Goal: Task Accomplishment & Management: Complete application form

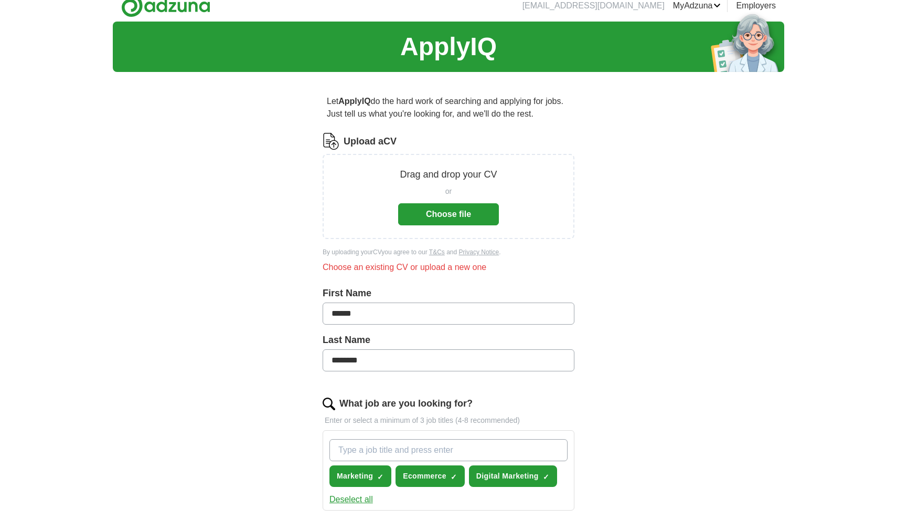
click at [452, 215] on button "Choose file" at bounding box center [448, 214] width 101 height 22
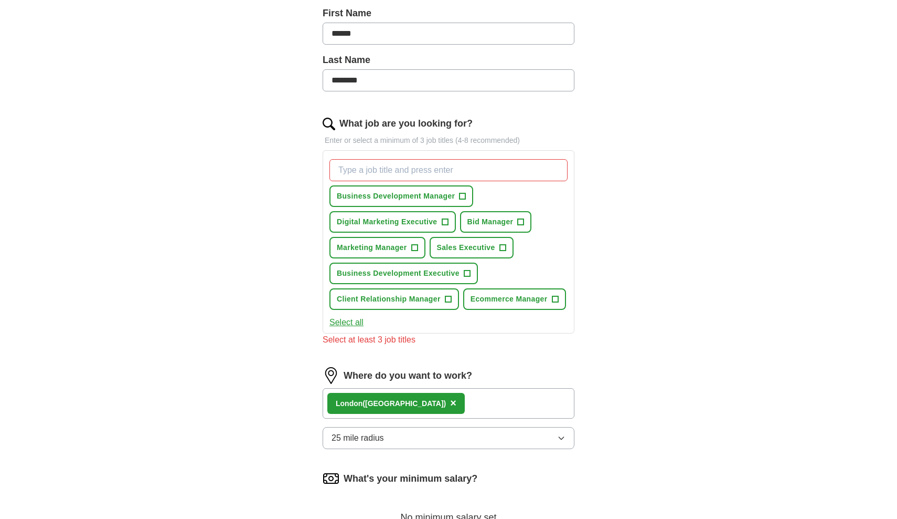
scroll to position [240, 0]
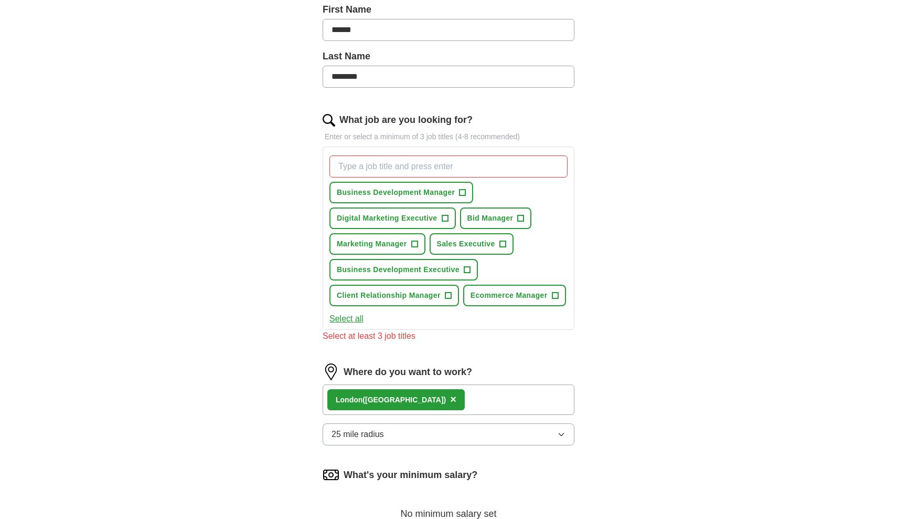
click at [351, 315] on button "Select all" at bounding box center [347, 318] width 34 height 13
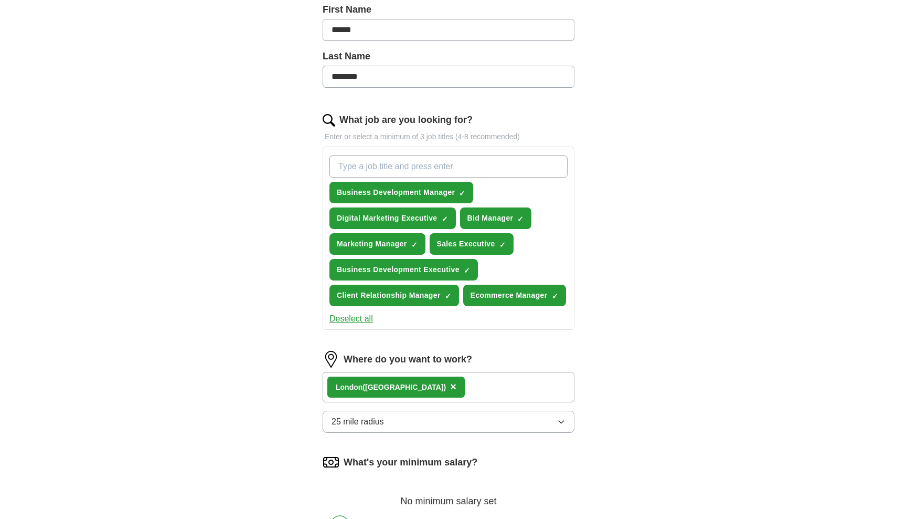
click at [357, 315] on button "Deselect all" at bounding box center [352, 318] width 44 height 13
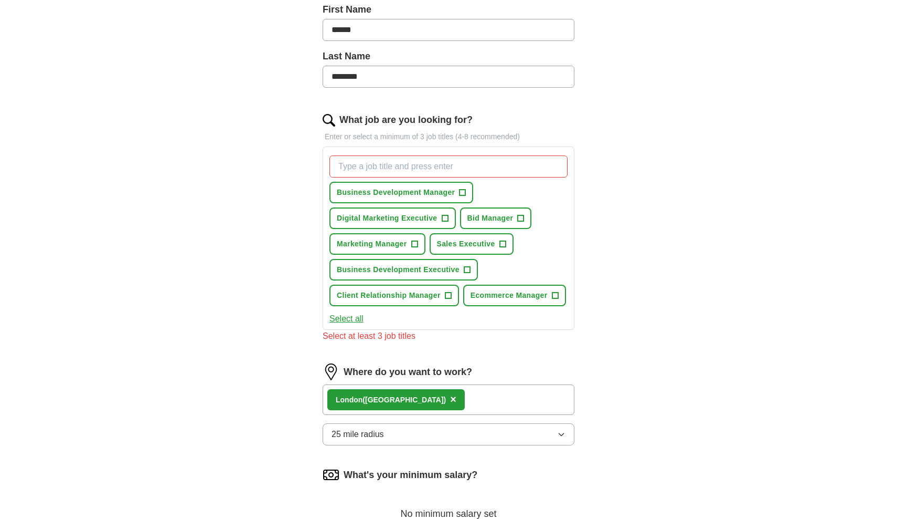
click at [546, 296] on span "Ecommerce Manager" at bounding box center [509, 295] width 77 height 11
click at [407, 242] on span "Marketing Manager" at bounding box center [372, 243] width 70 height 11
click at [429, 215] on span "Digital Marketing Executive" at bounding box center [387, 218] width 101 height 11
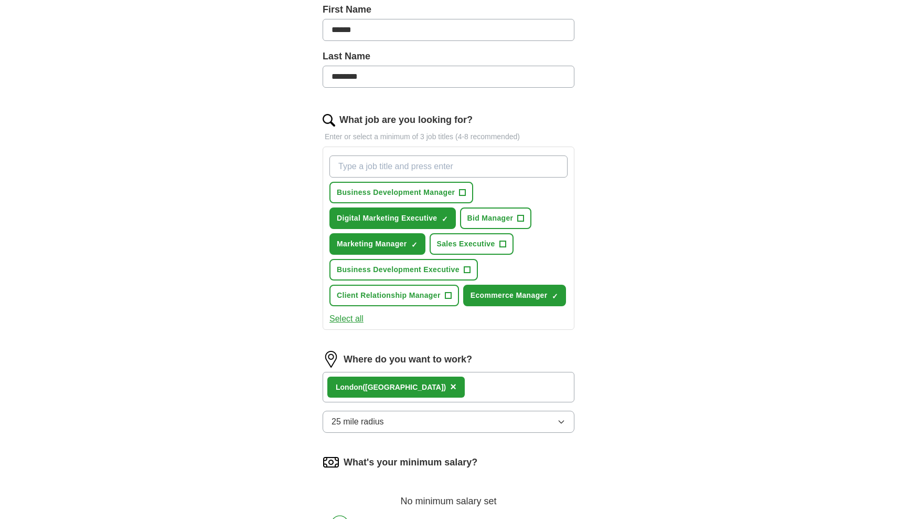
click at [498, 167] on input "What job are you looking for?" at bounding box center [449, 166] width 238 height 22
type input "Marketing"
type input "Digital Marketing"
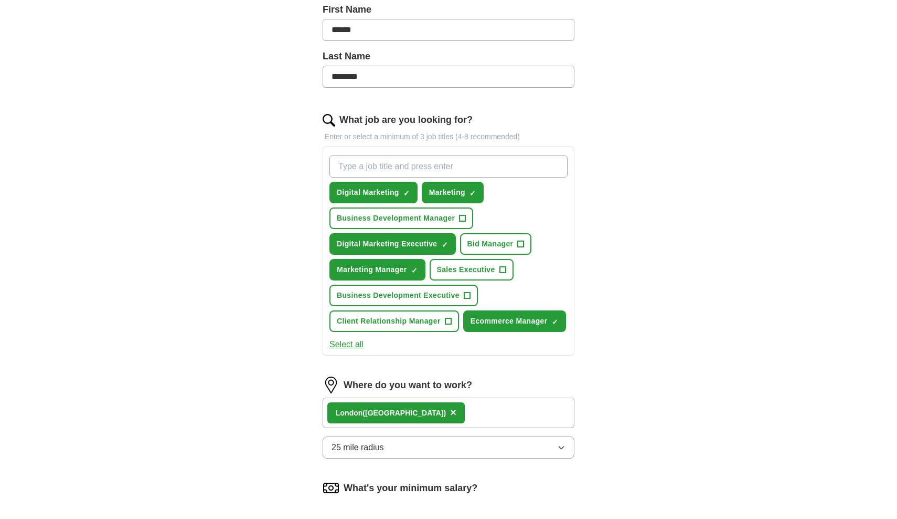
click at [0, 0] on span "×" at bounding box center [0, 0] width 0 height 0
click at [397, 278] on button "Marketing Manager ✓ ×" at bounding box center [378, 270] width 96 height 22
click at [444, 165] on input "What job are you looking for?" at bounding box center [449, 166] width 238 height 22
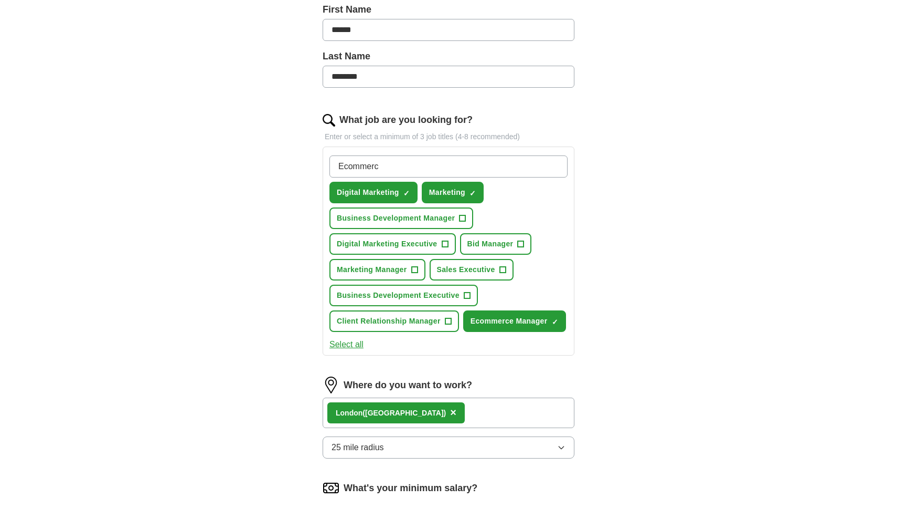
type input "Ecommerce"
click at [548, 321] on span "Ecommerce Manager" at bounding box center [509, 320] width 77 height 11
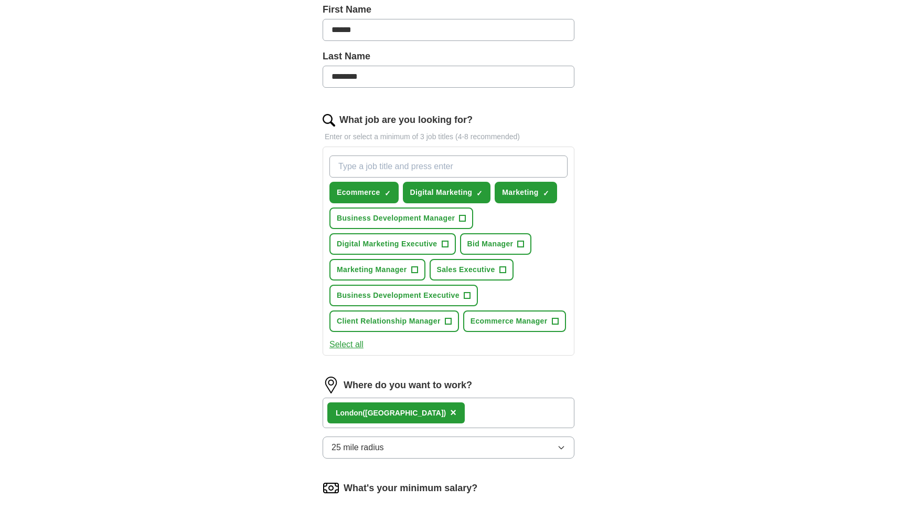
click at [472, 171] on input "What job are you looking for?" at bounding box center [449, 166] width 238 height 22
type input "Product"
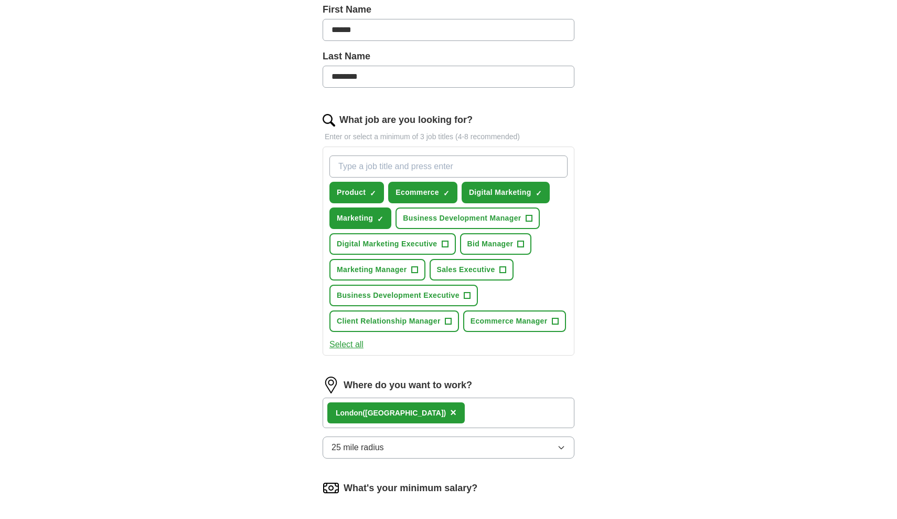
click at [593, 219] on div "Let ApplyIQ do the hard work of searching and applying for jobs. Just tell us w…" at bounding box center [449, 279] width 336 height 857
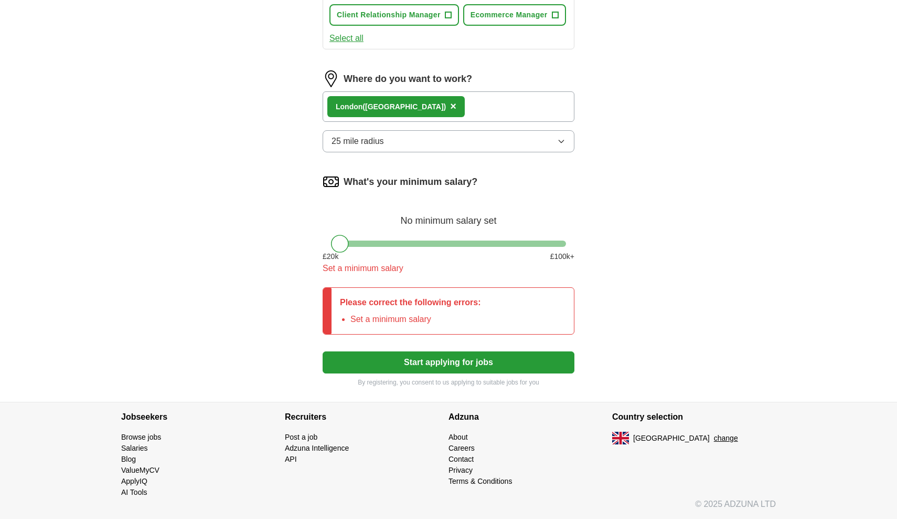
scroll to position [546, 0]
click at [341, 242] on div at bounding box center [340, 244] width 18 height 18
click at [432, 365] on button "Start applying for jobs" at bounding box center [449, 362] width 252 height 22
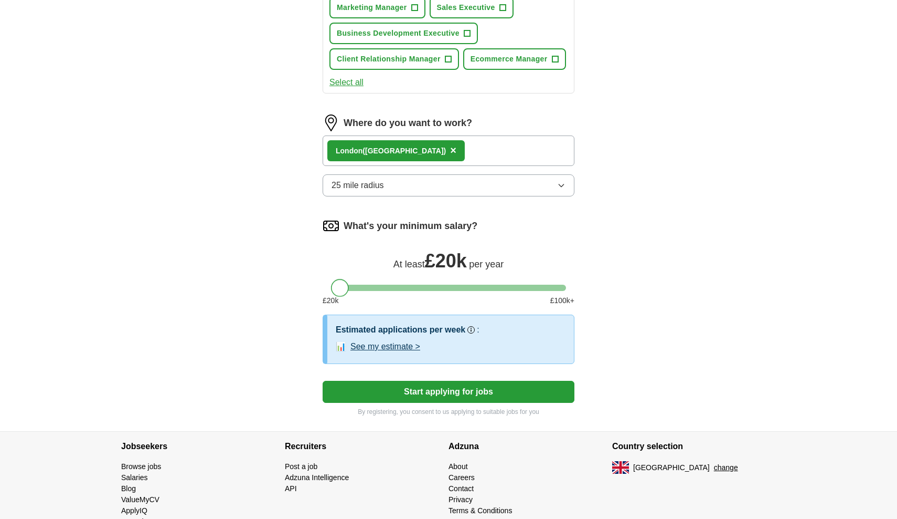
drag, startPoint x: 342, startPoint y: 248, endPoint x: 342, endPoint y: 258, distance: 9.5
click at [342, 258] on div "What's your minimum salary? At least £ 20k per year £ 20 k £ 100 k+" at bounding box center [449, 265] width 252 height 97
click at [385, 346] on button "See my estimate >" at bounding box center [386, 346] width 70 height 13
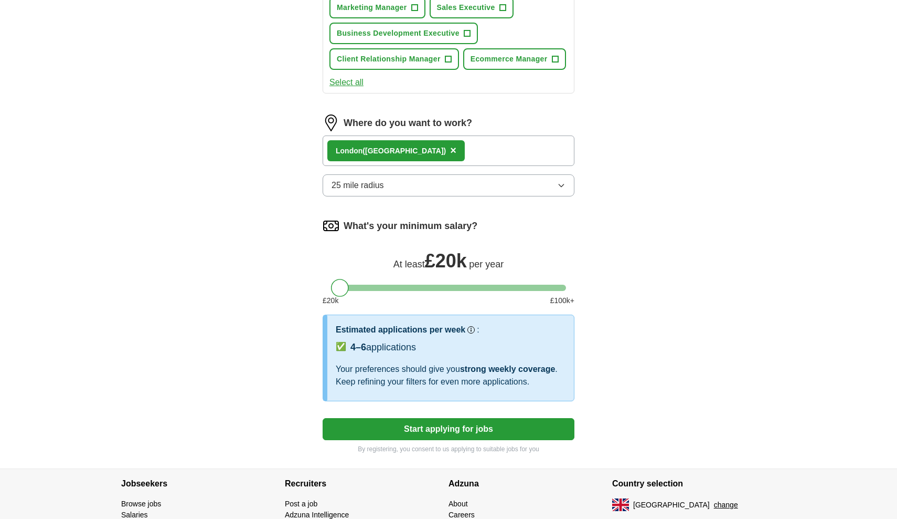
click at [384, 346] on div "4–6 applications" at bounding box center [384, 347] width 66 height 14
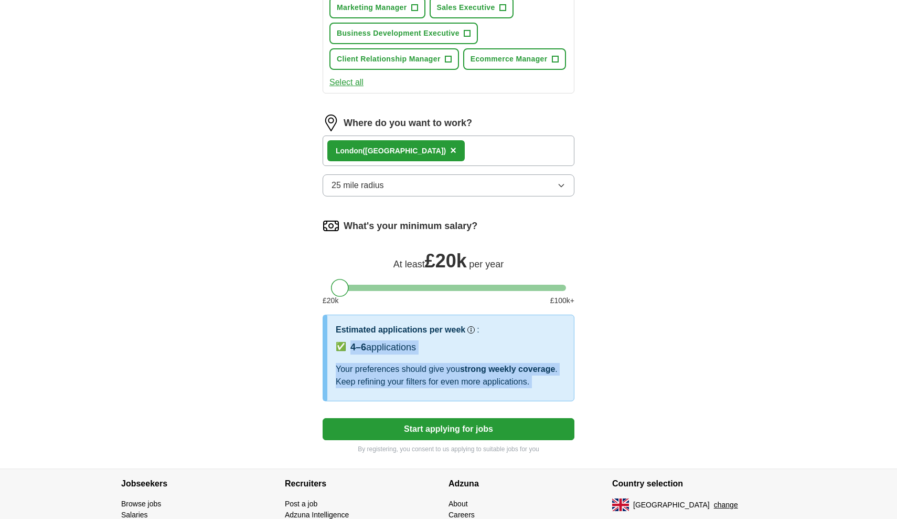
drag, startPoint x: 384, startPoint y: 346, endPoint x: 361, endPoint y: 382, distance: 42.8
click at [361, 382] on div "Estimated applications per week Our best guess based on live jobs [DATE], and o…" at bounding box center [451, 356] width 230 height 67
click at [388, 367] on div "Your preferences should give you strong weekly coverage . Keep refining your fi…" at bounding box center [451, 375] width 230 height 25
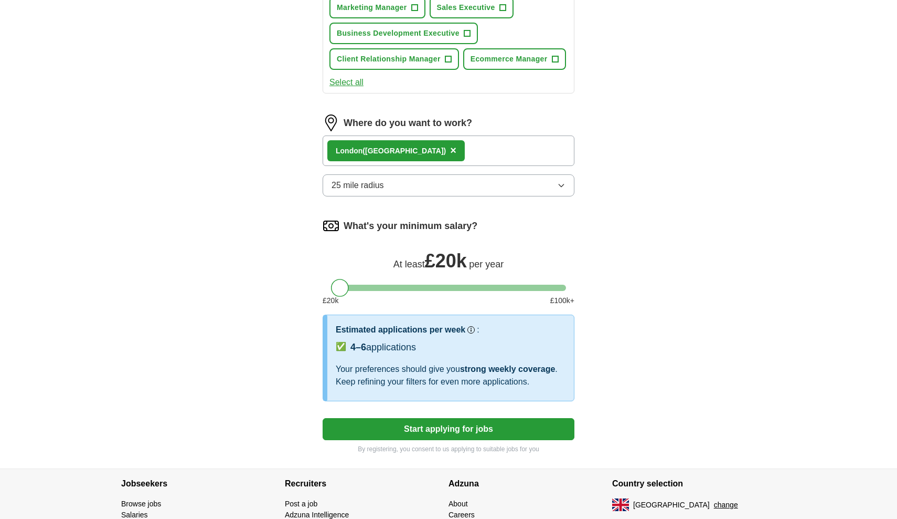
click at [388, 367] on div "Your preferences should give you strong weekly coverage . Keep refining your fi…" at bounding box center [451, 375] width 230 height 25
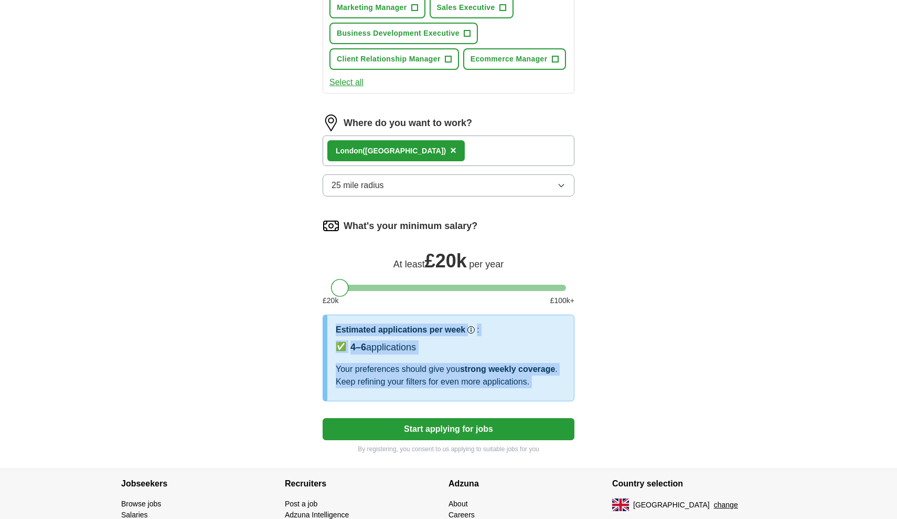
drag, startPoint x: 388, startPoint y: 367, endPoint x: 372, endPoint y: 330, distance: 40.7
click at [372, 330] on div "Estimated applications per week Our best guess based on live jobs [DATE], and o…" at bounding box center [451, 356] width 230 height 67
click at [372, 330] on h3 "Estimated applications per week" at bounding box center [401, 329] width 130 height 13
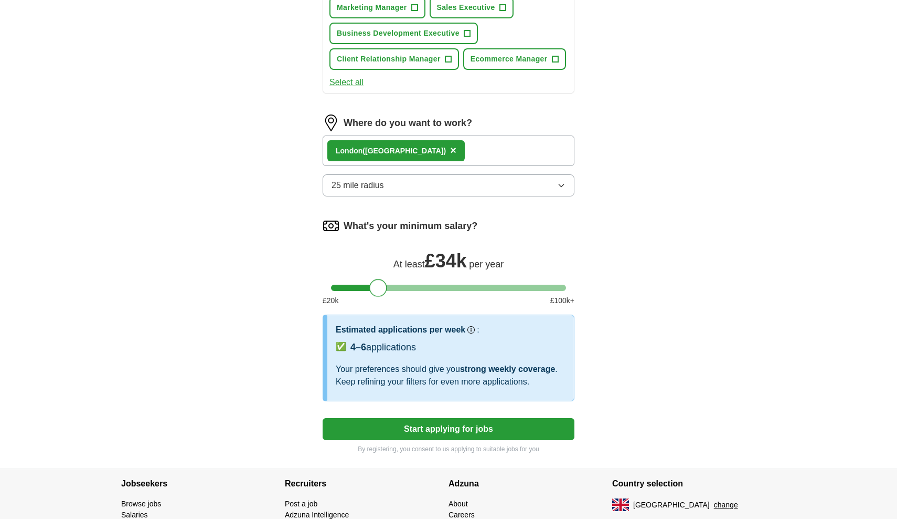
drag, startPoint x: 336, startPoint y: 287, endPoint x: 374, endPoint y: 286, distance: 37.3
click at [374, 286] on div at bounding box center [378, 288] width 18 height 18
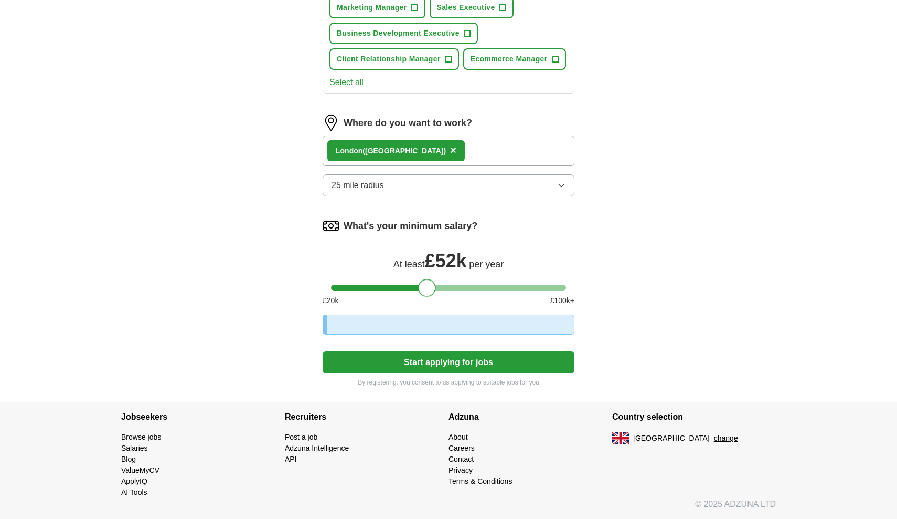
drag, startPoint x: 374, startPoint y: 286, endPoint x: 424, endPoint y: 286, distance: 49.9
click at [424, 286] on div at bounding box center [427, 288] width 18 height 18
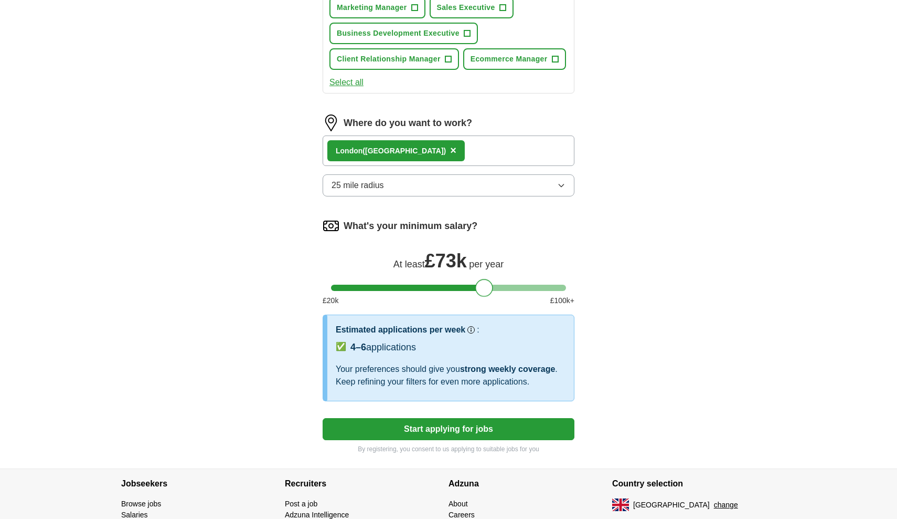
drag, startPoint x: 424, startPoint y: 286, endPoint x: 484, endPoint y: 286, distance: 60.9
click at [484, 286] on div at bounding box center [484, 288] width 18 height 18
drag, startPoint x: 484, startPoint y: 286, endPoint x: 364, endPoint y: 286, distance: 120.7
click at [364, 286] on div at bounding box center [367, 288] width 18 height 18
click at [302, 295] on div "Let ApplyIQ do the hard work of searching and applying for jobs. Just tell us w…" at bounding box center [449, 28] width 336 height 879
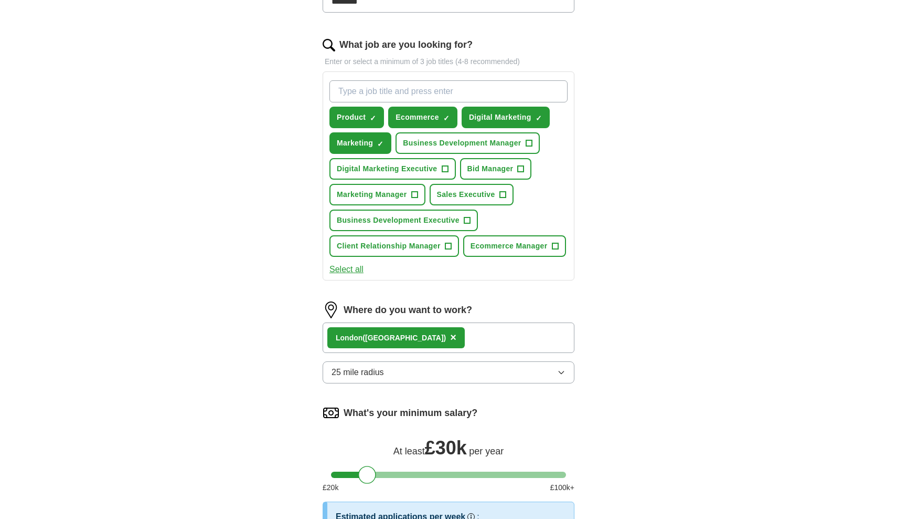
scroll to position [268, 0]
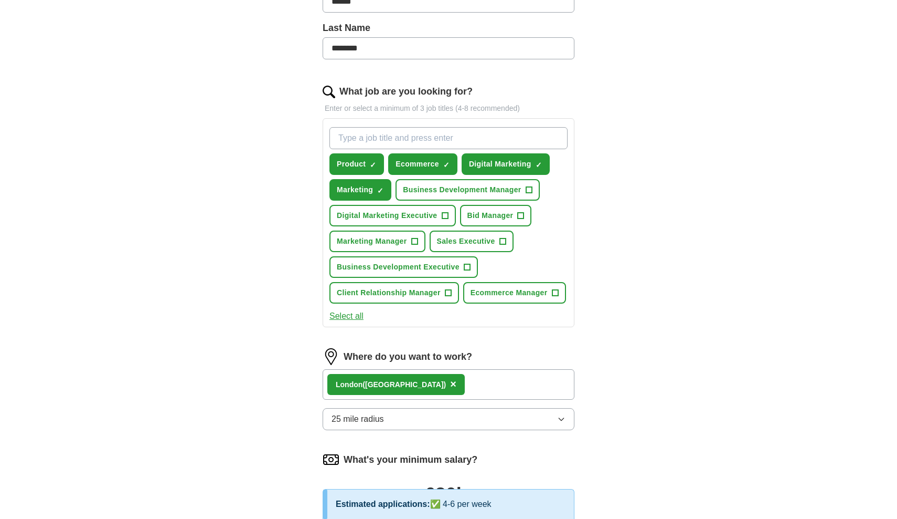
click at [430, 391] on div "Lon don ([GEOGRAPHIC_DATA]) ×" at bounding box center [449, 384] width 252 height 30
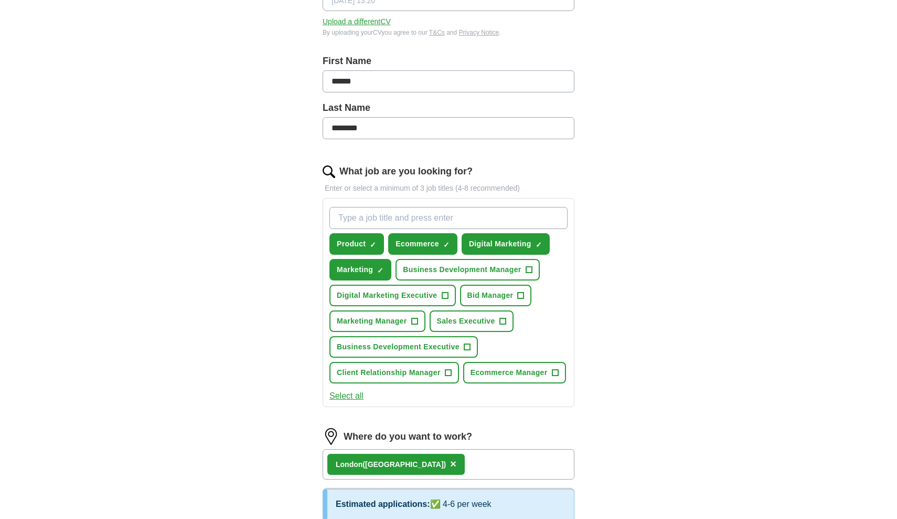
scroll to position [176, 0]
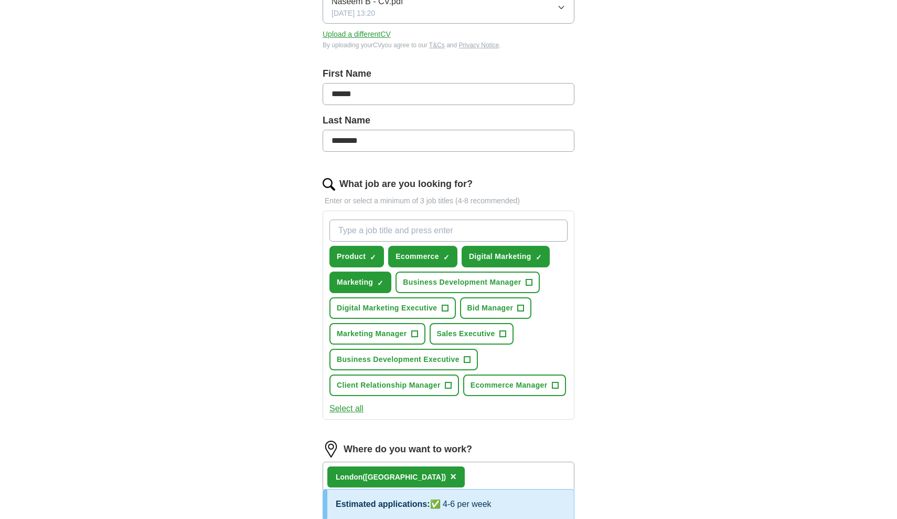
click at [438, 311] on button "Digital Marketing Executive +" at bounding box center [393, 308] width 126 height 22
click at [414, 332] on span "+" at bounding box center [414, 334] width 6 height 8
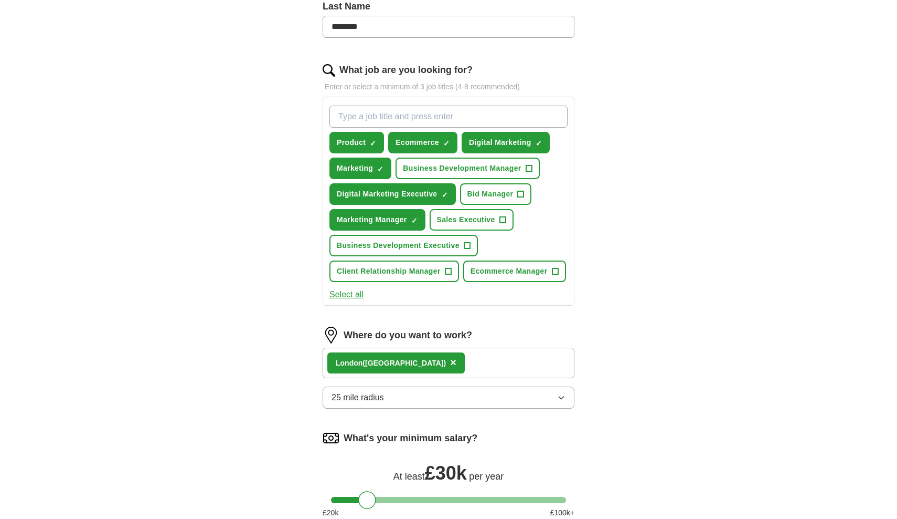
scroll to position [287, 0]
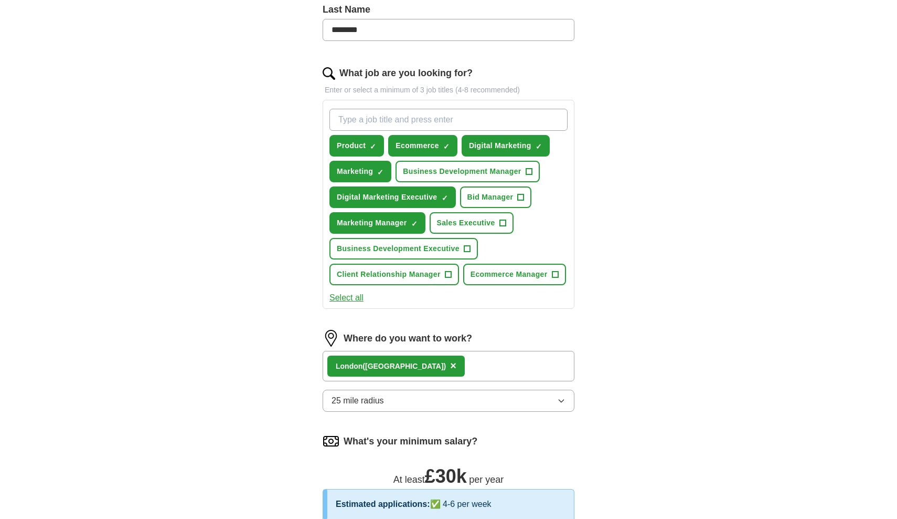
click at [489, 267] on button "Ecommerce Manager +" at bounding box center [514, 274] width 103 height 22
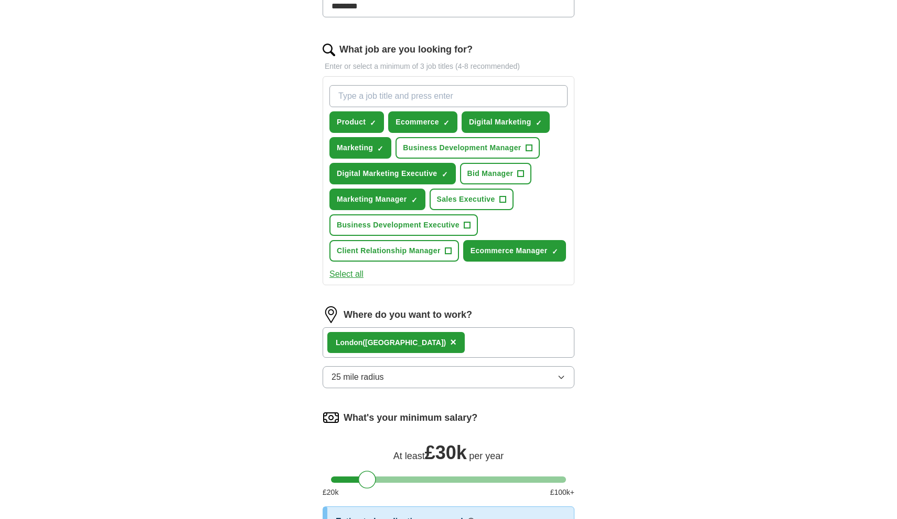
scroll to position [306, 0]
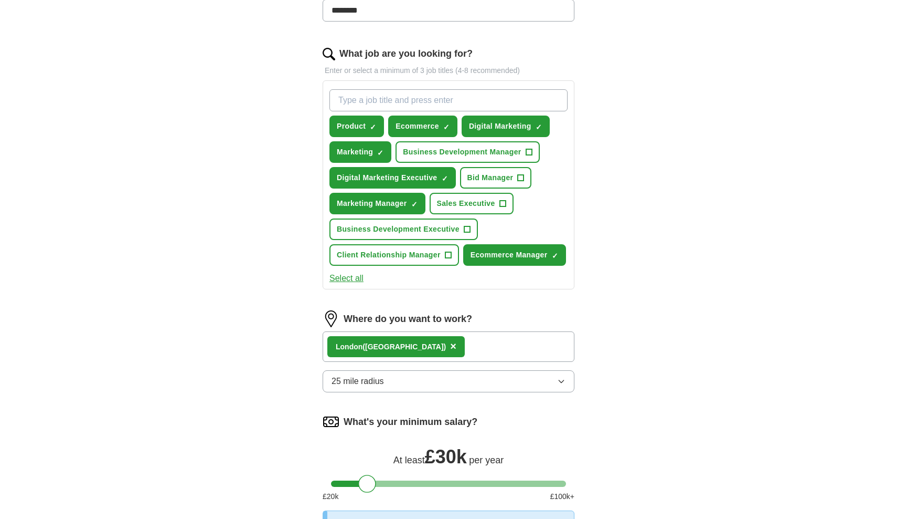
click at [361, 123] on span "Product" at bounding box center [351, 126] width 29 height 11
click at [403, 106] on input "What job are you looking for?" at bounding box center [449, 100] width 238 height 22
type input "product manager"
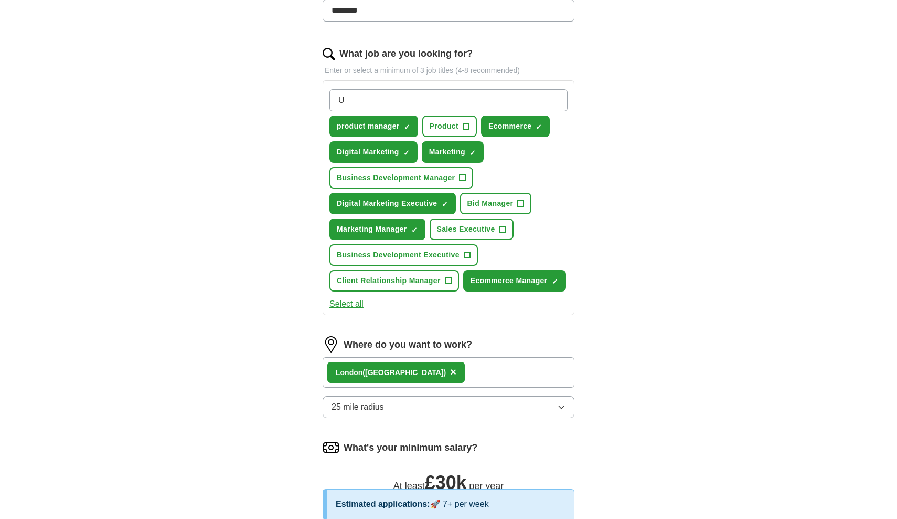
type input "UX"
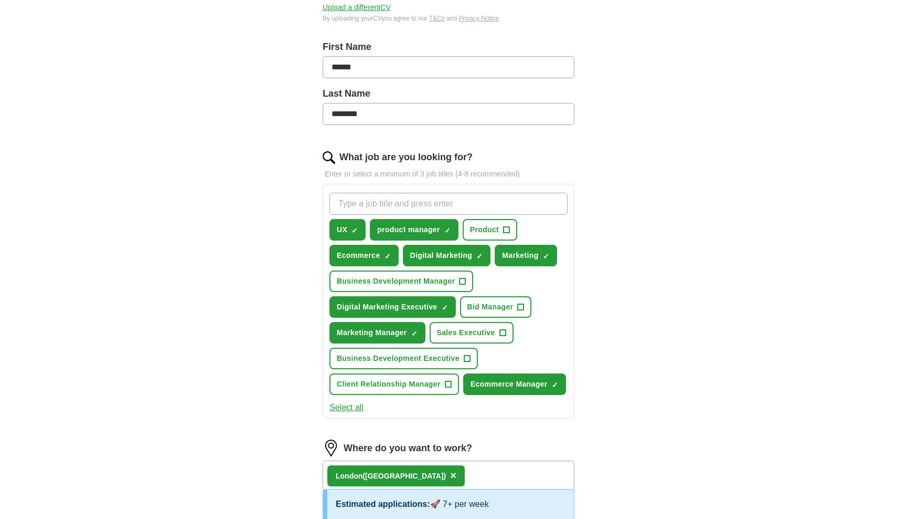
scroll to position [150, 0]
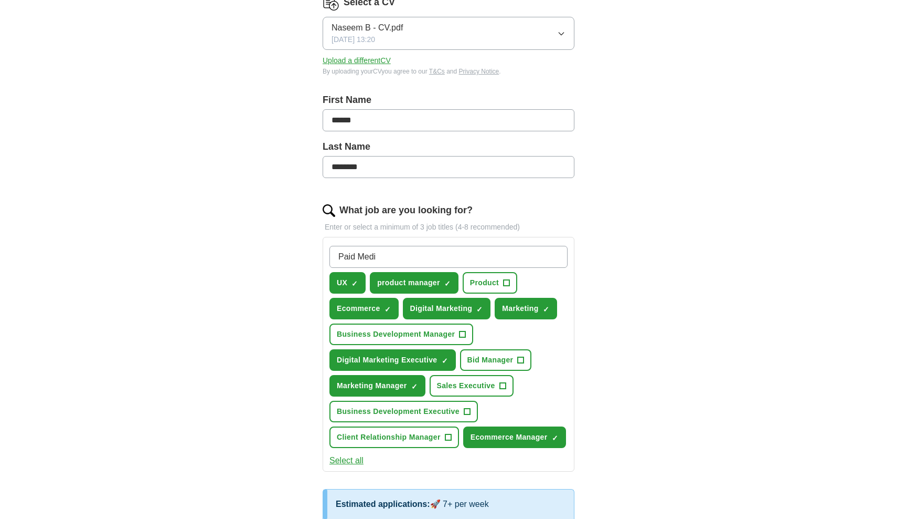
type input "Paid Media"
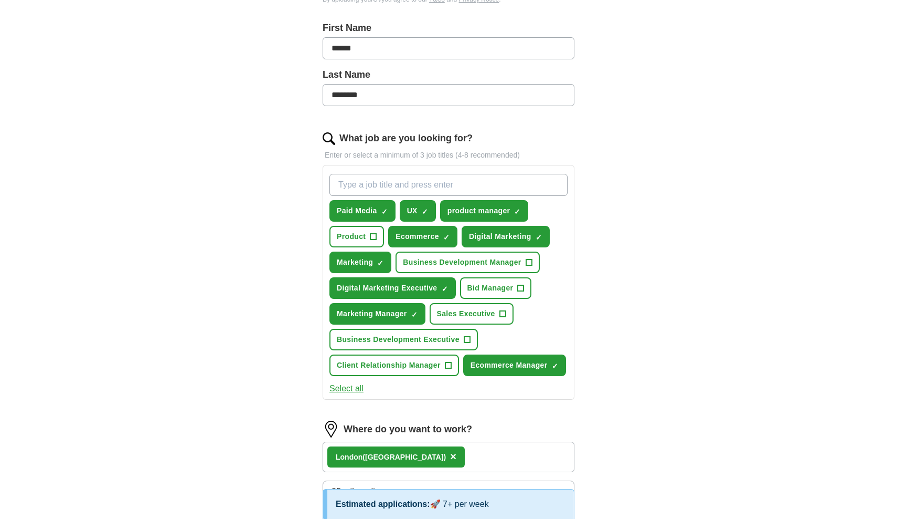
scroll to position [224, 0]
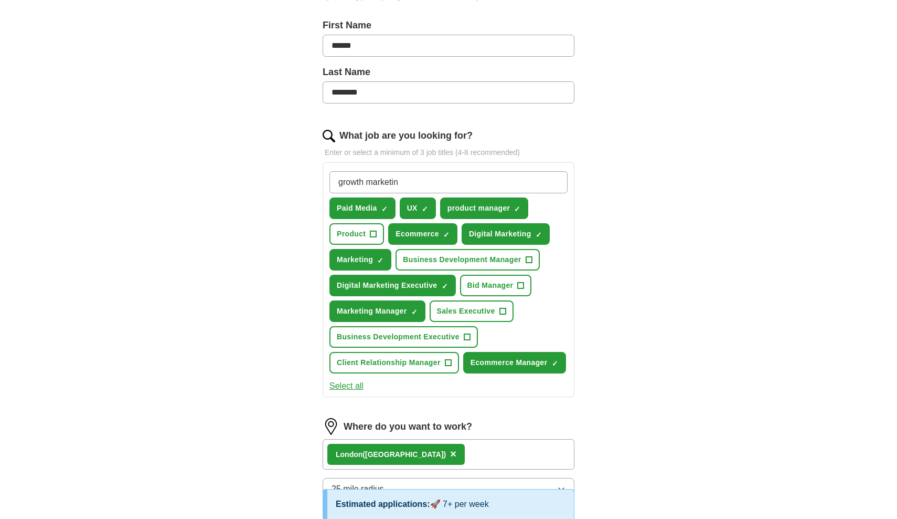
type input "growth marketing"
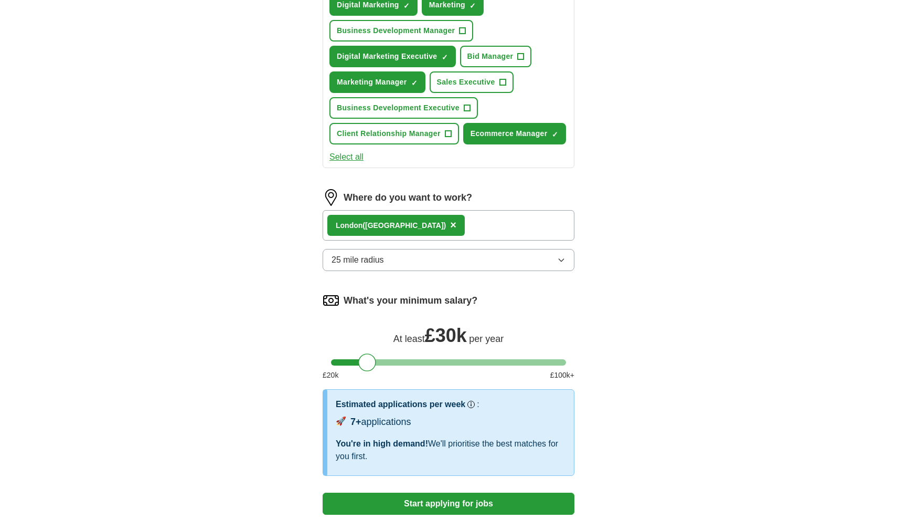
scroll to position [289, 0]
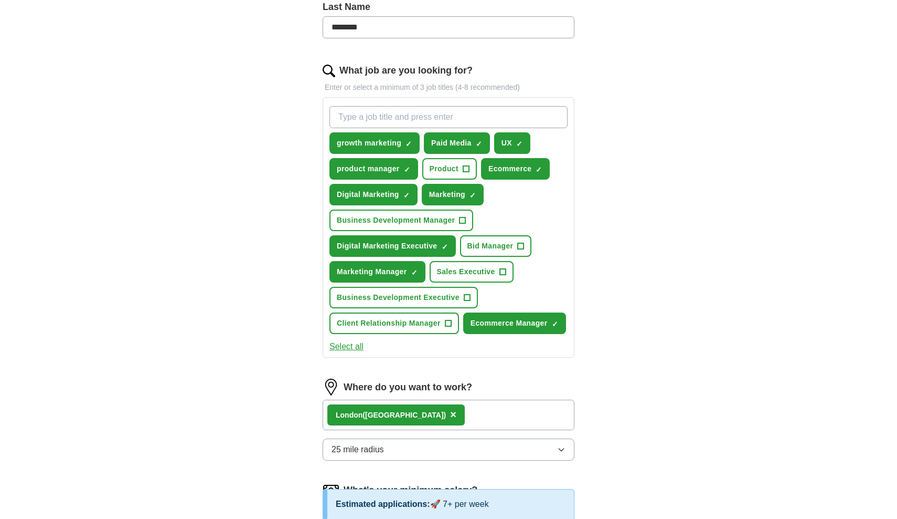
click at [675, 132] on div "ApplyIQ Let ApplyIQ do the hard work of searching and applying for jobs. Just t…" at bounding box center [449, 252] width 672 height 1019
click at [95, 2] on div "ApplyIQ Let ApplyIQ do the hard work of searching and applying for jobs. Just t…" at bounding box center [448, 252] width 897 height 1019
click at [428, 116] on input "What job are you looking for?" at bounding box center [449, 117] width 238 height 22
type input "performance marketing"
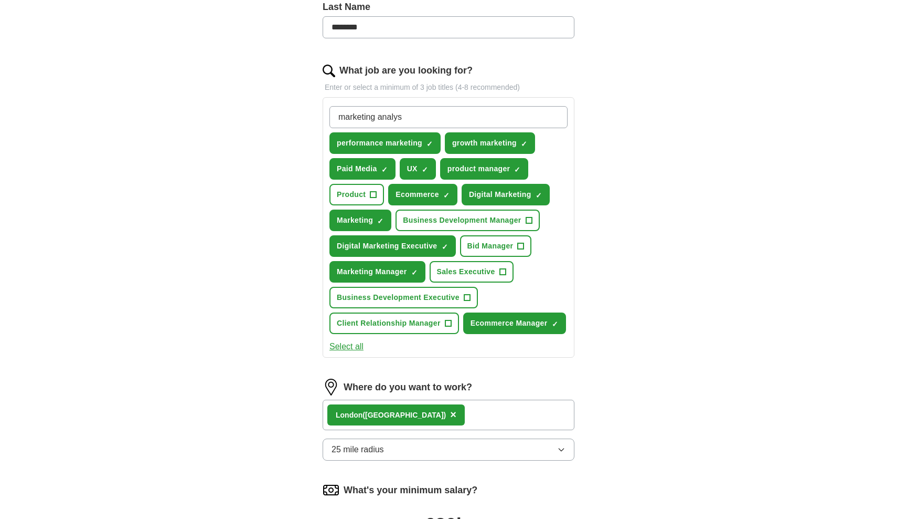
type input "marketing analyst"
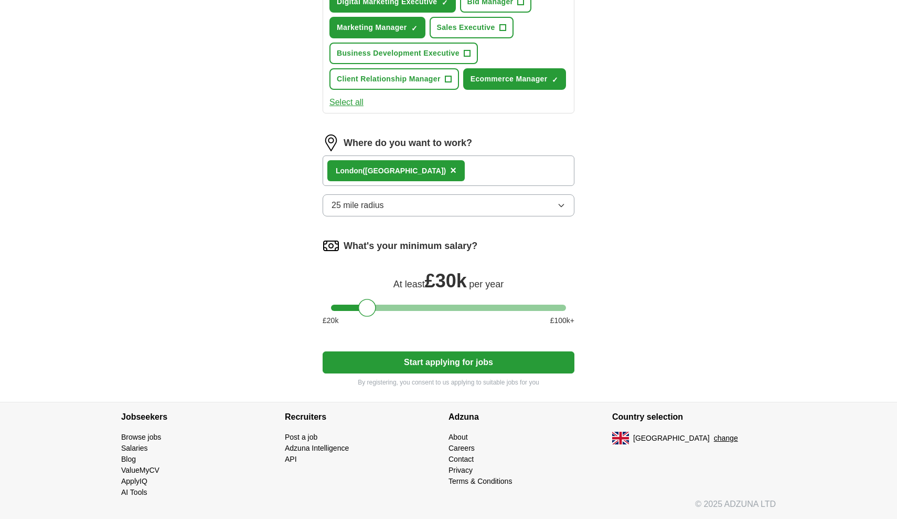
scroll to position [559, 0]
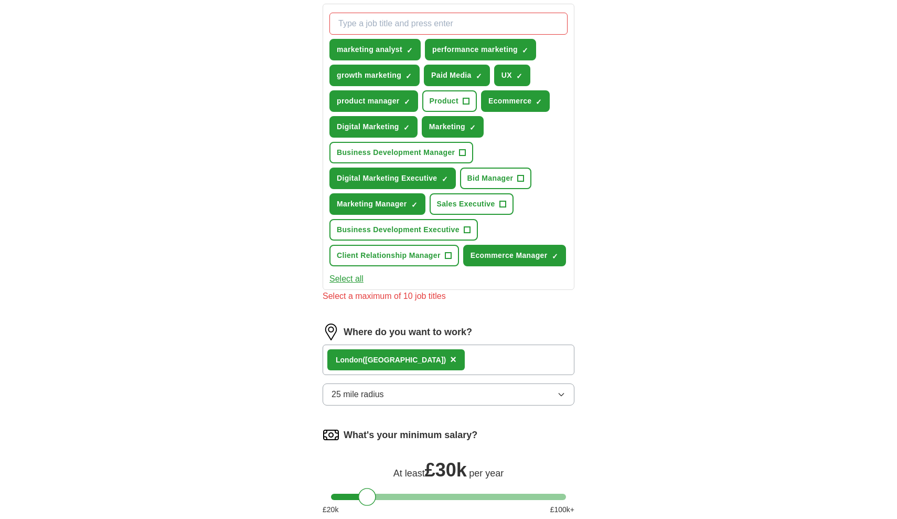
scroll to position [330, 0]
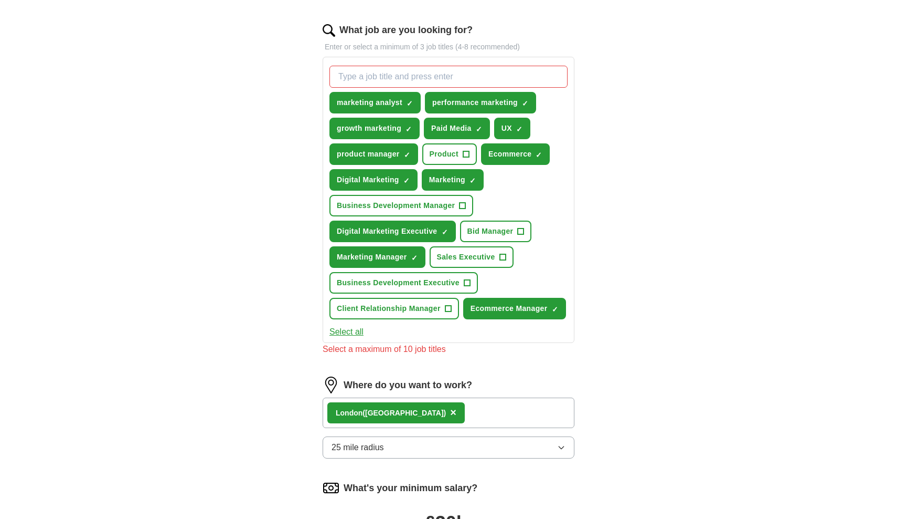
click at [0, 0] on span "×" at bounding box center [0, 0] width 0 height 0
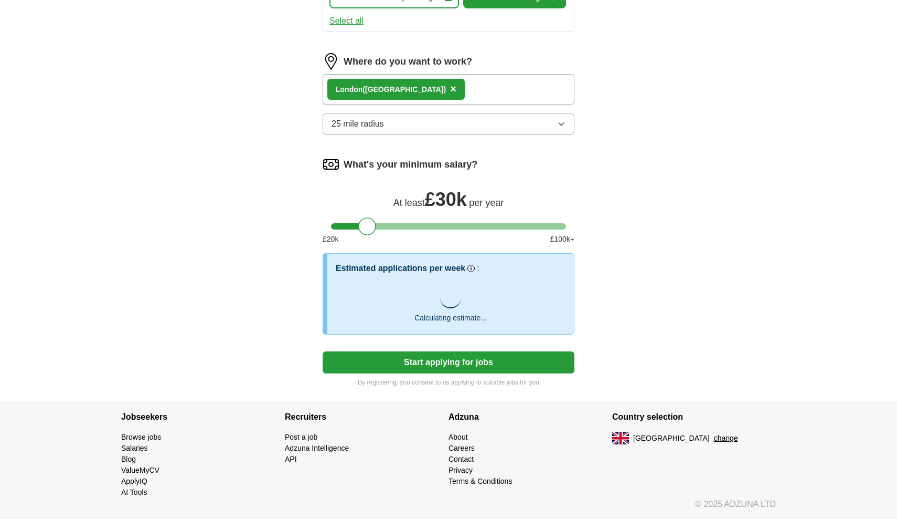
scroll to position [640, 0]
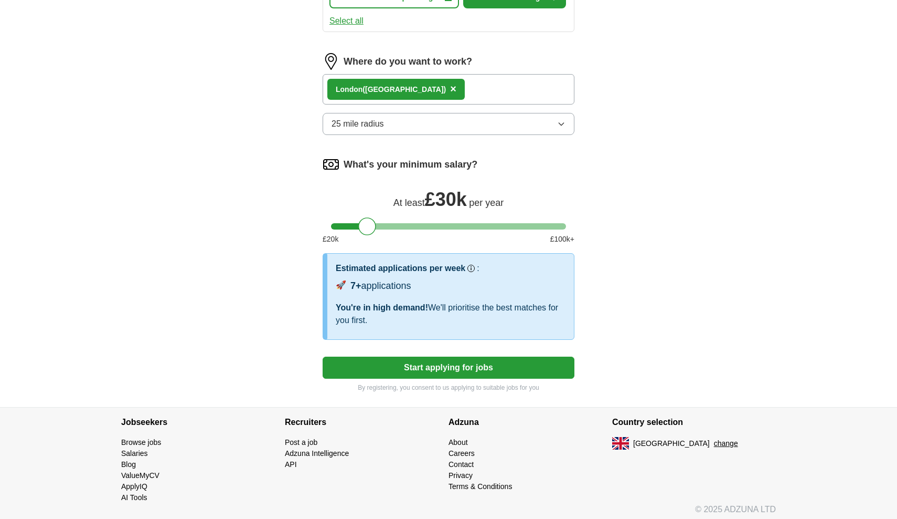
click at [495, 373] on button "Start applying for jobs" at bounding box center [449, 367] width 252 height 22
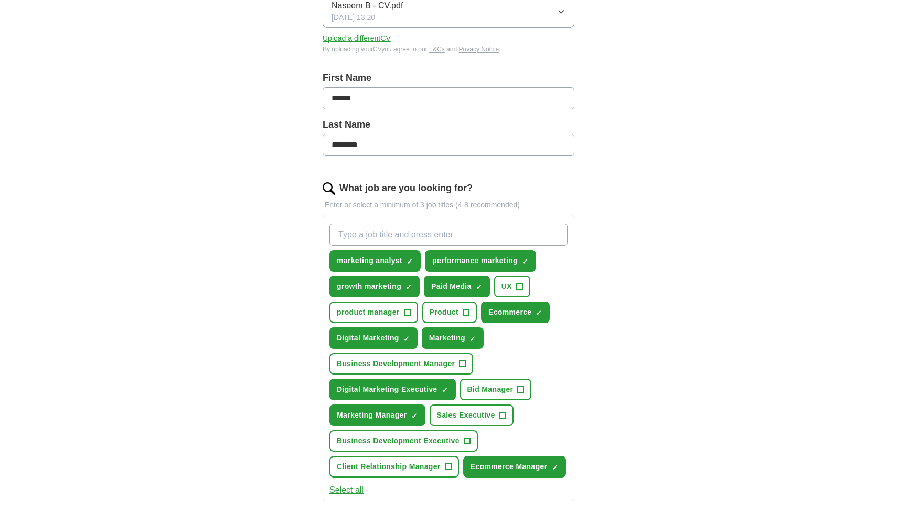
select select "**"
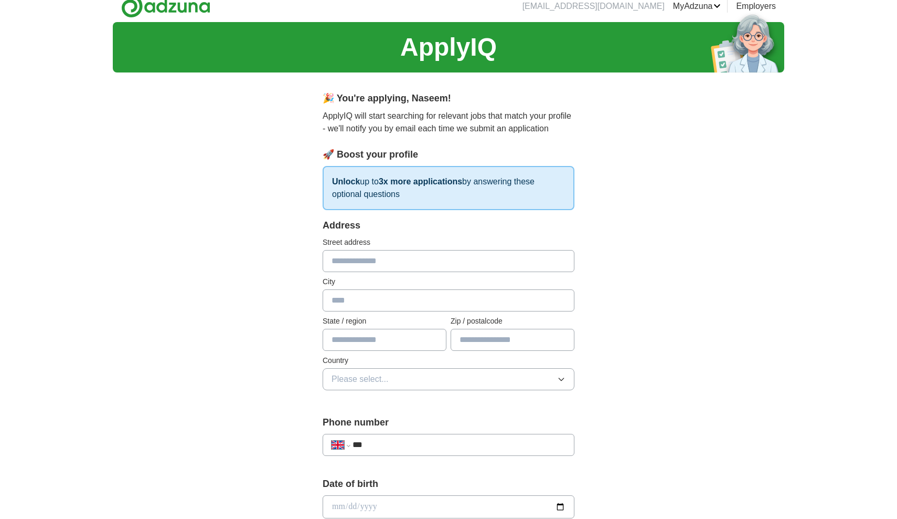
scroll to position [0, 0]
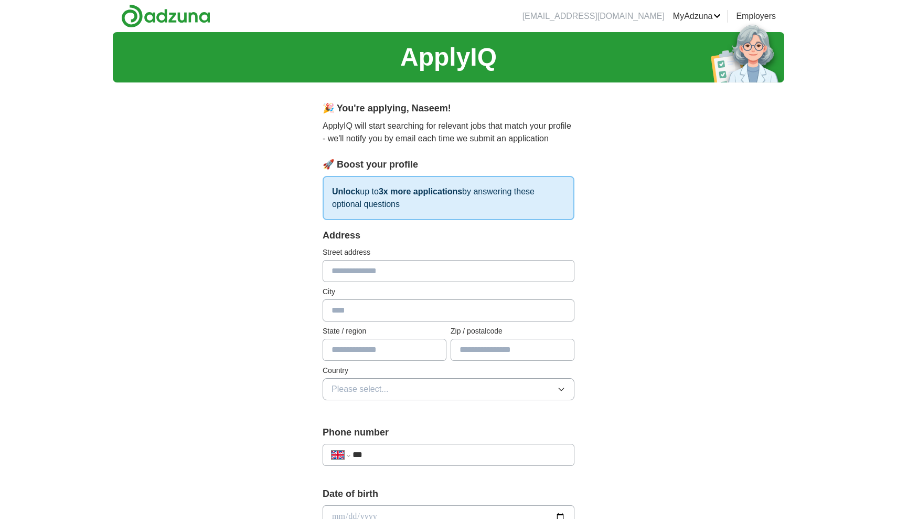
type input "*"
type input "**********"
type input "******"
click at [628, 312] on div "**********" at bounding box center [449, 503] width 672 height 942
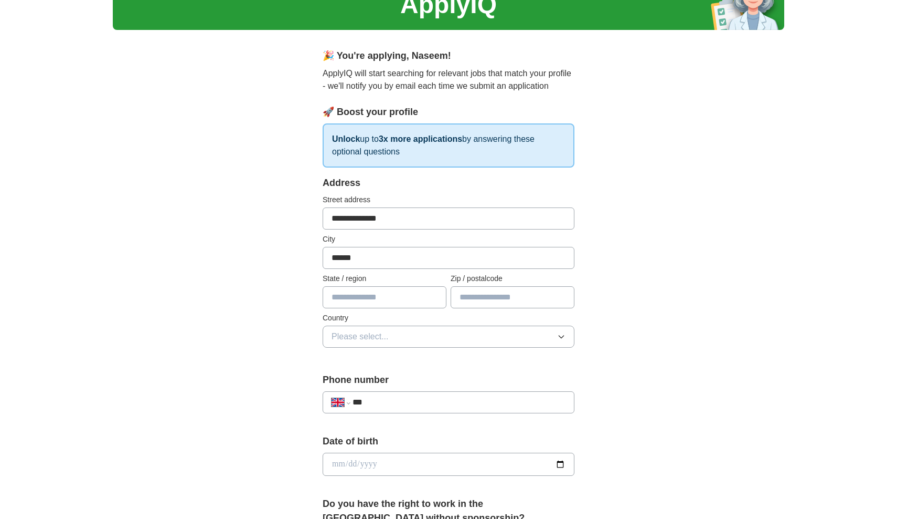
scroll to position [119, 0]
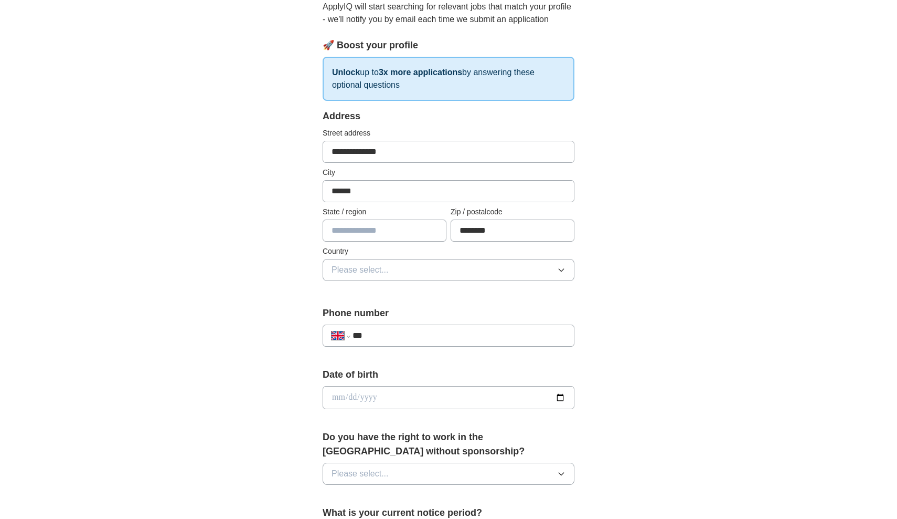
type input "********"
type input "*********"
click at [400, 265] on button "Please select..." at bounding box center [449, 270] width 252 height 22
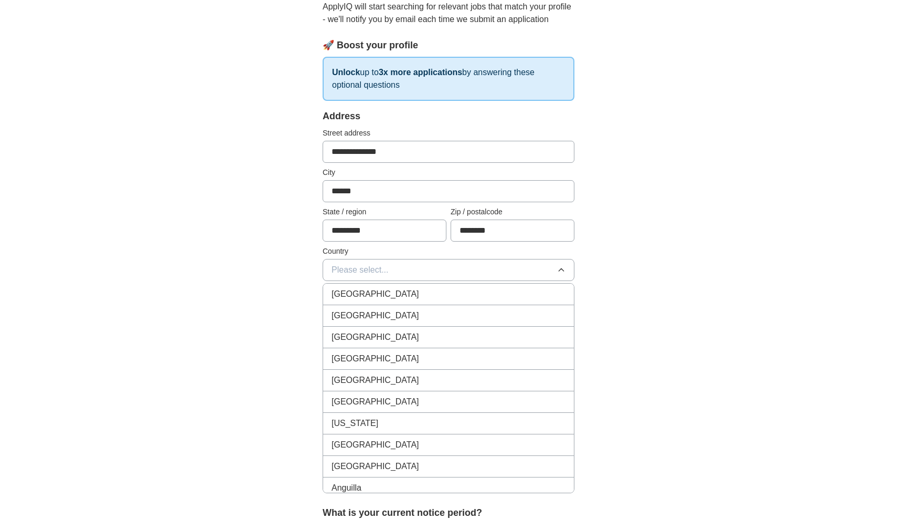
click at [393, 286] on li "[GEOGRAPHIC_DATA]" at bounding box center [448, 294] width 251 height 22
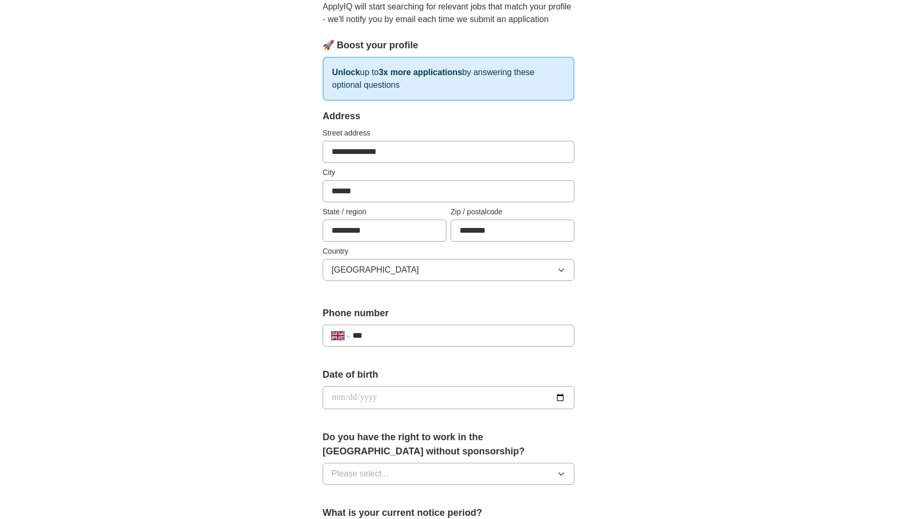
click at [281, 294] on div "**********" at bounding box center [449, 413] width 336 height 883
click at [424, 348] on div "**********" at bounding box center [449, 330] width 252 height 49
click at [429, 343] on div "**********" at bounding box center [449, 335] width 252 height 22
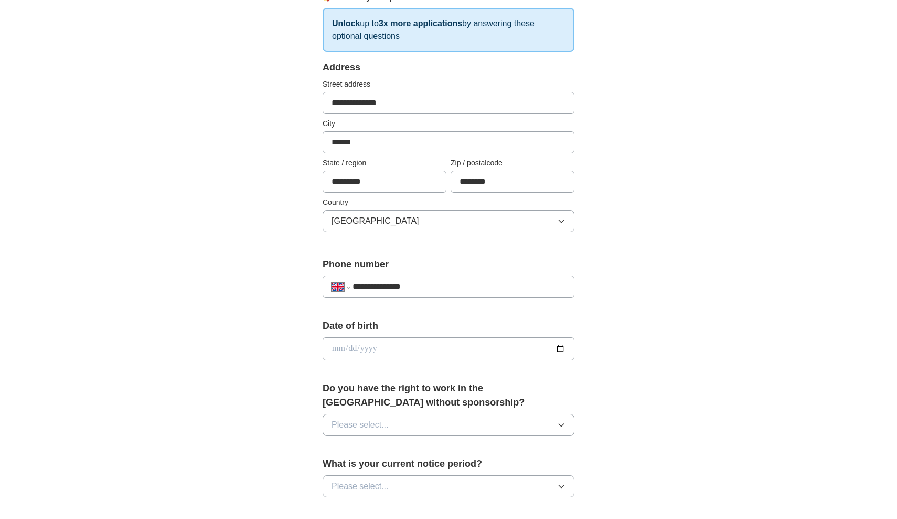
scroll to position [168, 0]
type input "**********"
click at [391, 339] on input "date" at bounding box center [449, 347] width 252 height 23
type input "**********"
click at [622, 361] on div "**********" at bounding box center [449, 335] width 672 height 942
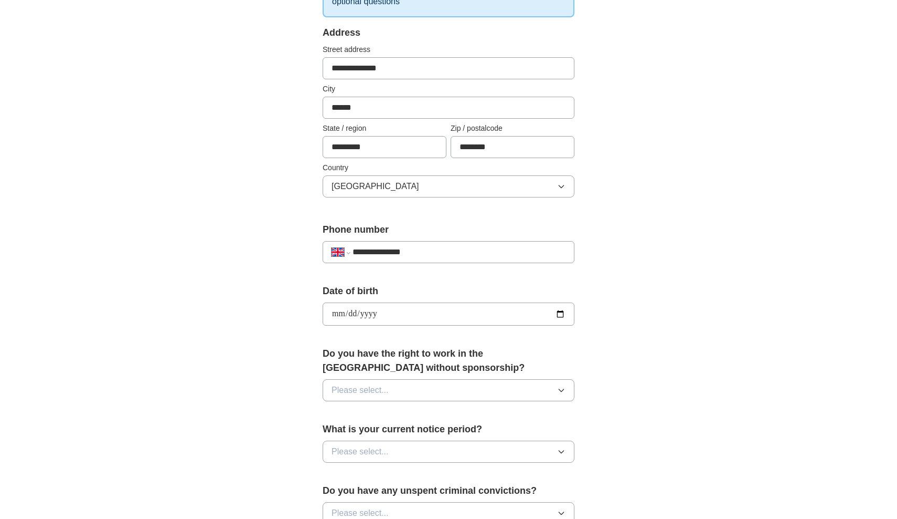
scroll to position [300, 0]
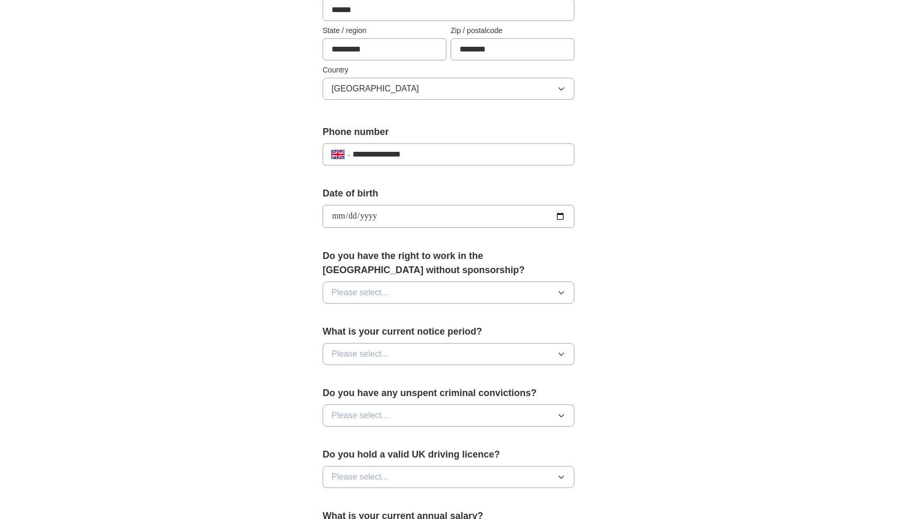
click at [551, 300] on button "Please select..." at bounding box center [449, 292] width 252 height 22
click at [471, 318] on div "Yes" at bounding box center [449, 316] width 234 height 13
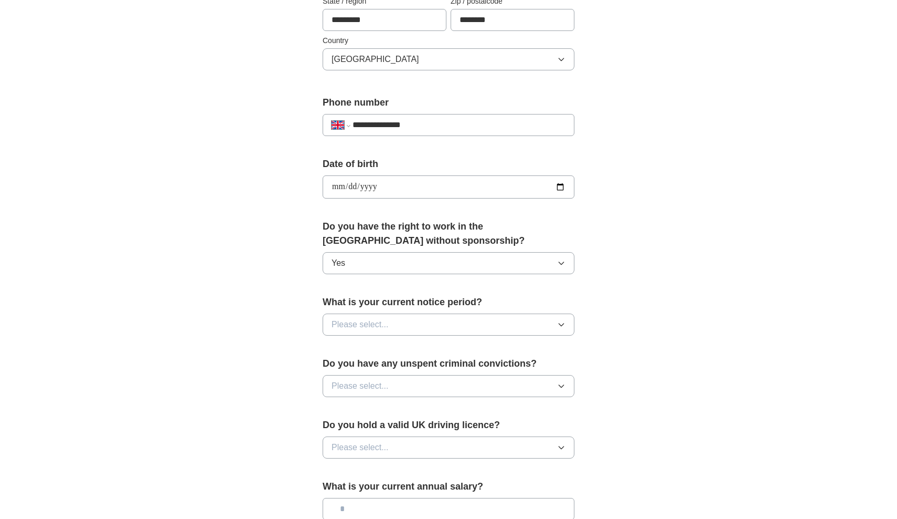
scroll to position [339, 0]
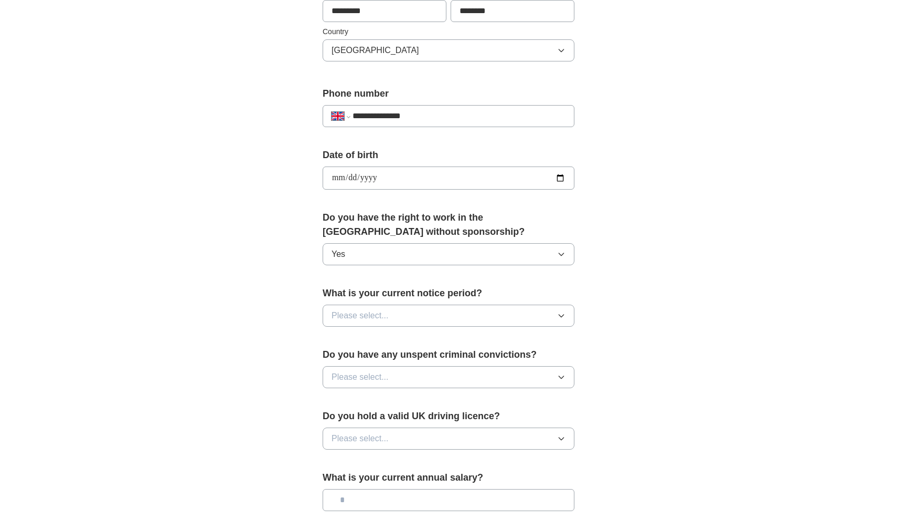
click at [469, 321] on button "Please select..." at bounding box center [449, 315] width 252 height 22
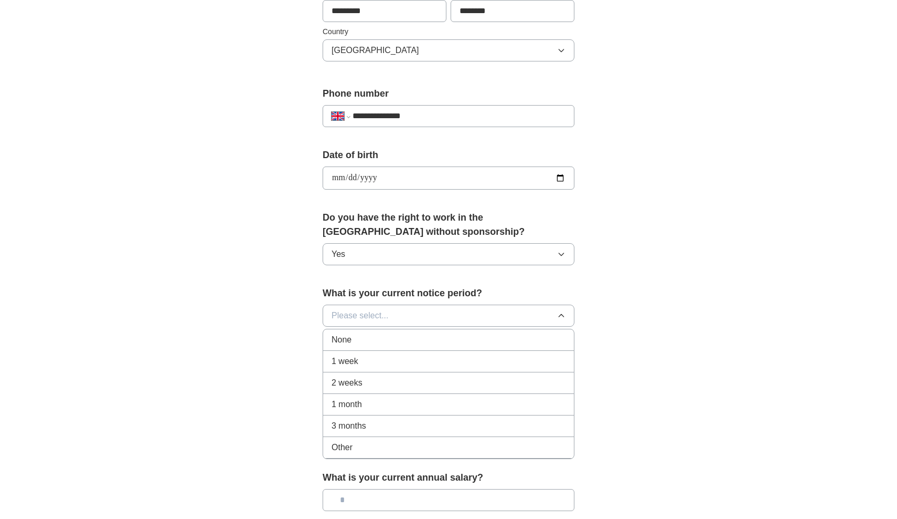
click at [449, 343] on div "None" at bounding box center [449, 339] width 234 height 13
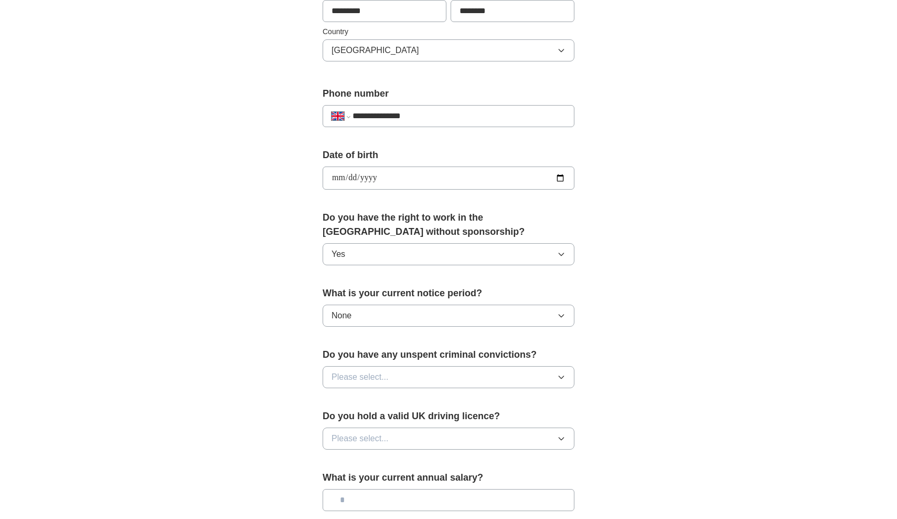
scroll to position [395, 0]
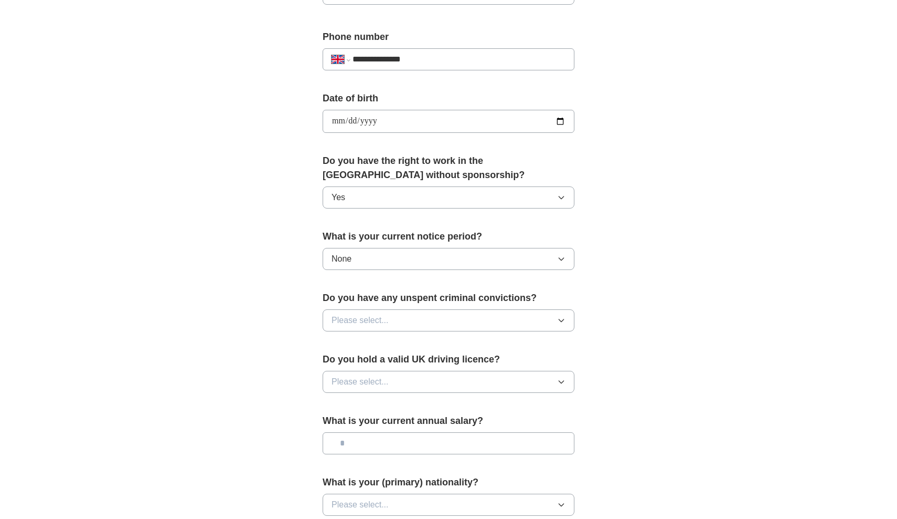
click at [465, 322] on button "Please select..." at bounding box center [449, 320] width 252 height 22
click at [436, 363] on div "No" at bounding box center [449, 366] width 234 height 13
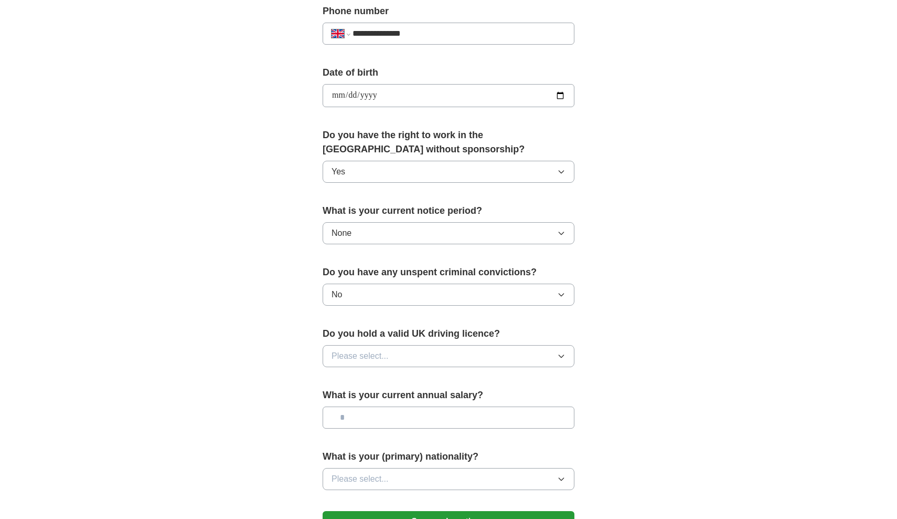
scroll to position [433, 0]
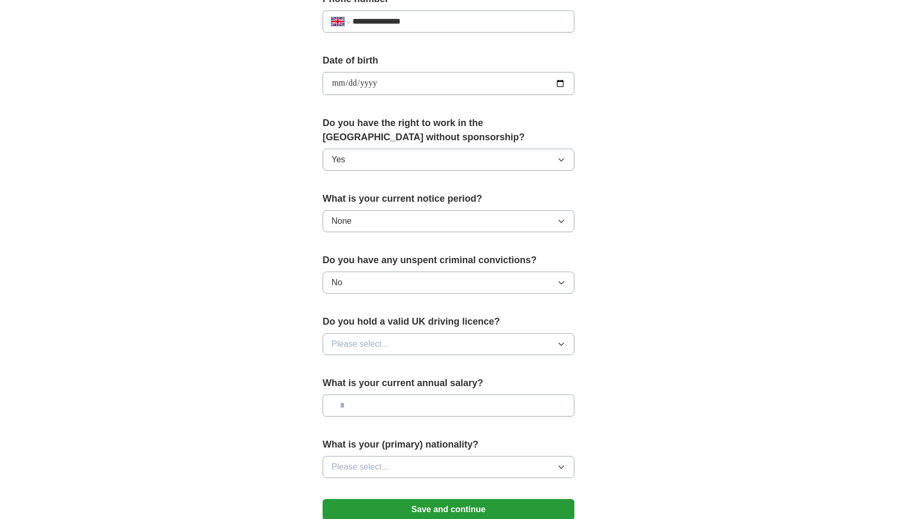
click at [451, 340] on button "Please select..." at bounding box center [449, 344] width 252 height 22
click at [417, 373] on div "Yes" at bounding box center [449, 368] width 234 height 13
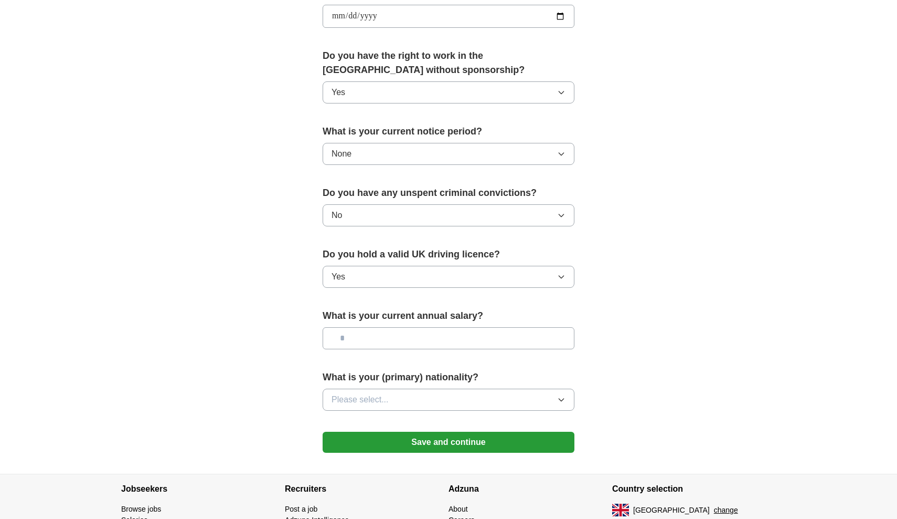
scroll to position [501, 0]
click at [426, 344] on input "text" at bounding box center [449, 337] width 252 height 22
type input "*******"
click at [338, 384] on label "What is your (primary) nationality?" at bounding box center [449, 376] width 252 height 14
click at [376, 390] on button "Please select..." at bounding box center [449, 399] width 252 height 22
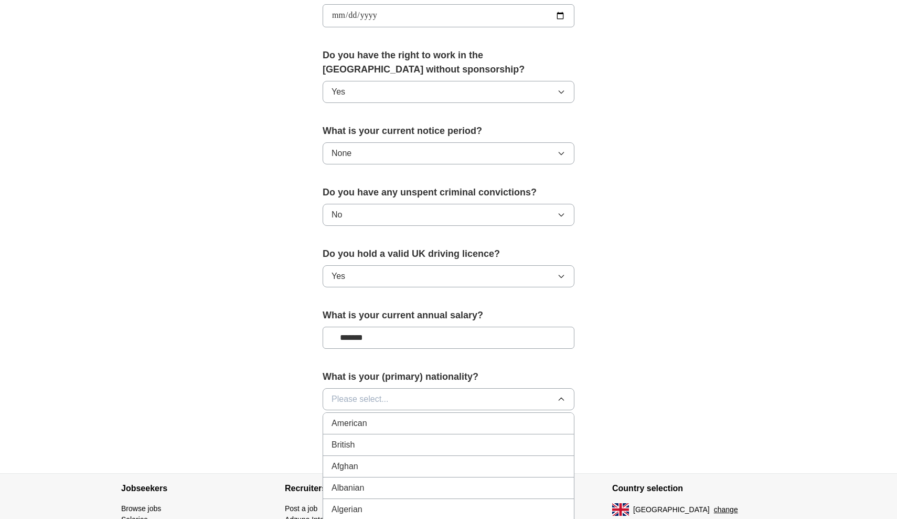
click at [353, 450] on span "British" at bounding box center [343, 444] width 23 height 13
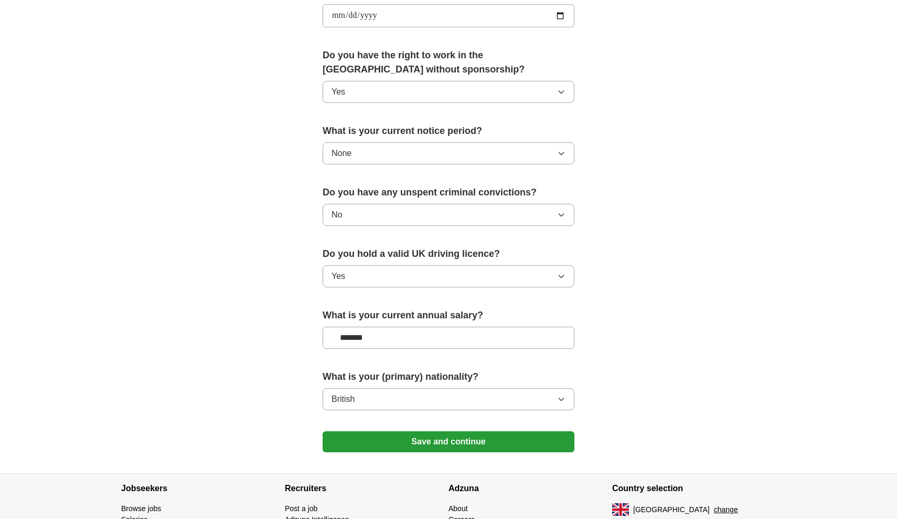
click at [383, 449] on button "Save and continue" at bounding box center [449, 441] width 252 height 21
